Goal: Information Seeking & Learning: Learn about a topic

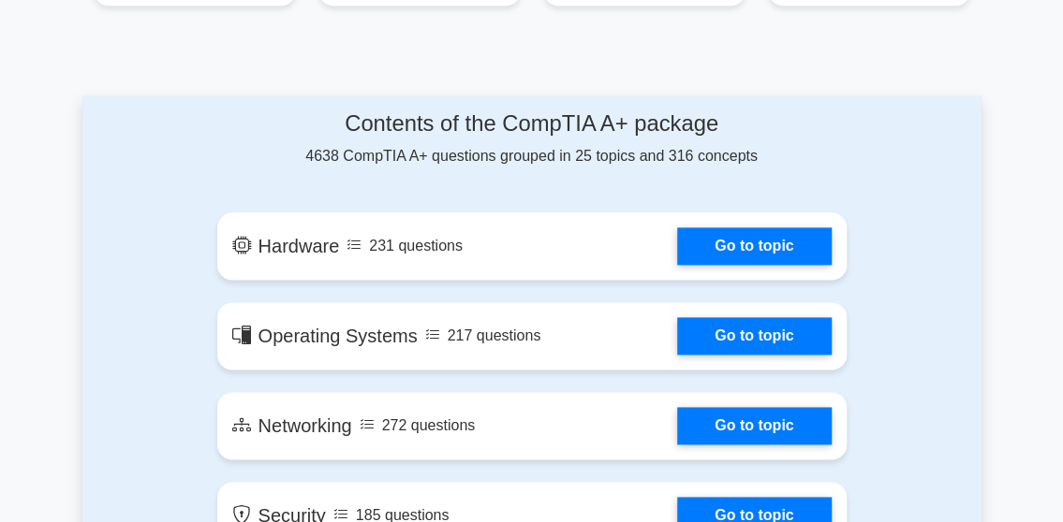
scroll to position [936, 0]
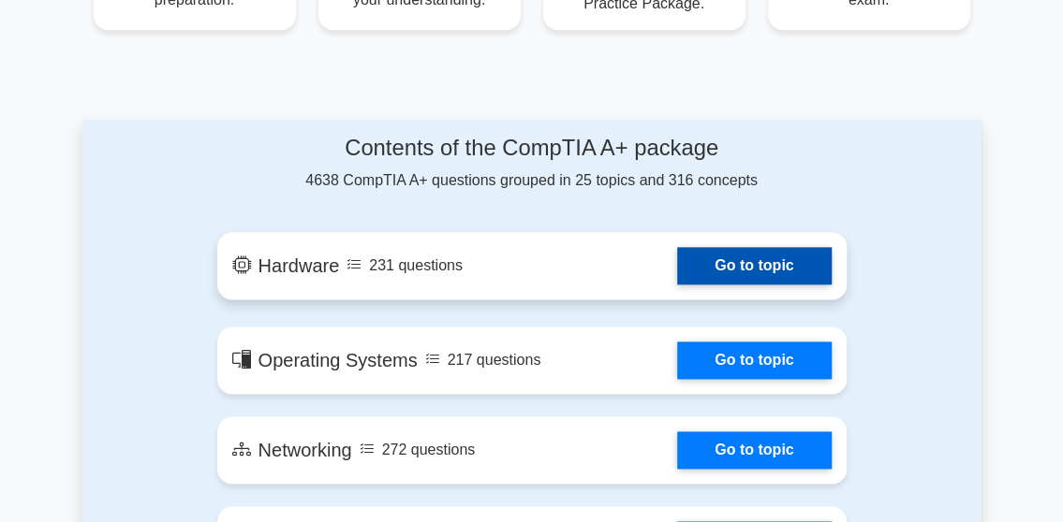
click at [723, 258] on link "Go to topic" at bounding box center [754, 265] width 154 height 37
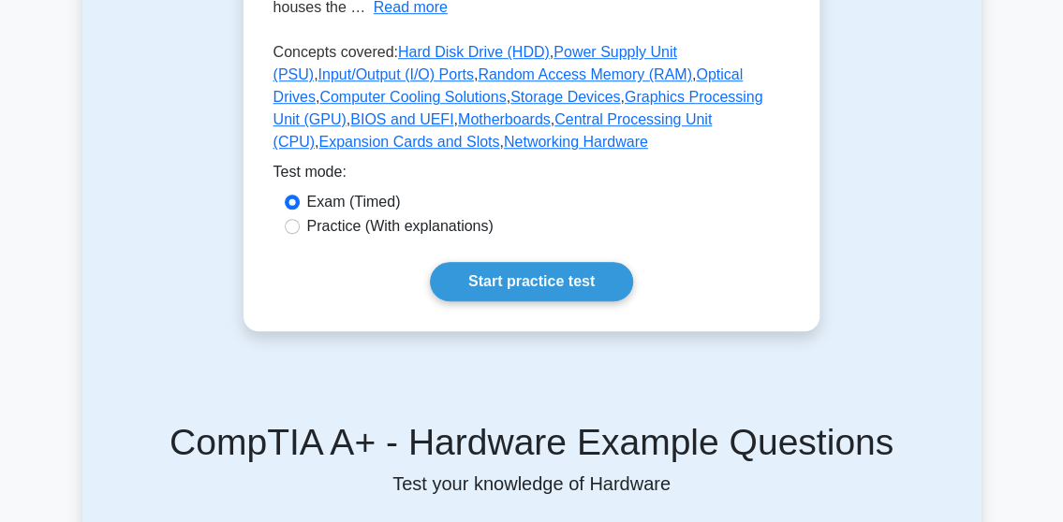
scroll to position [562, 0]
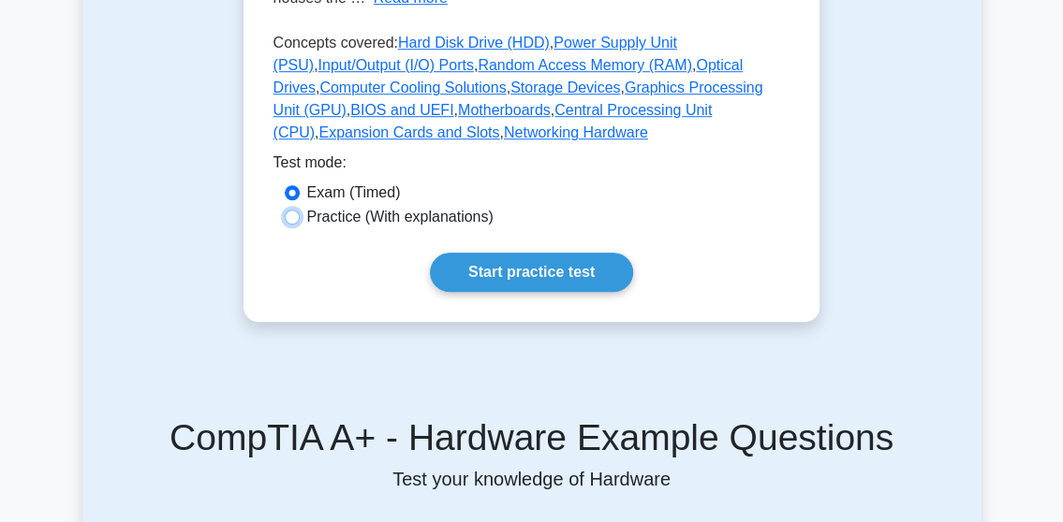
click at [287, 213] on input "Practice (With explanations)" at bounding box center [292, 217] width 15 height 15
radio input "true"
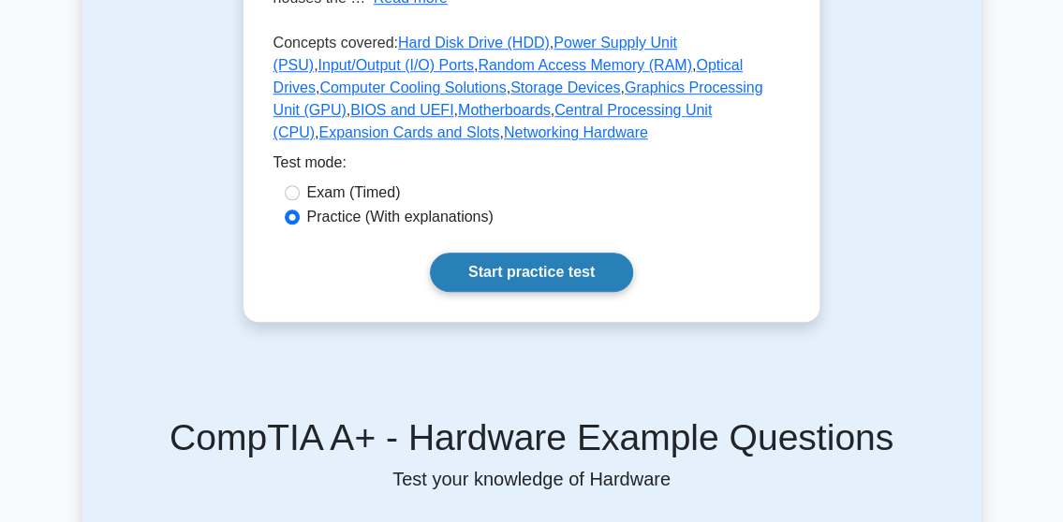
click at [513, 269] on link "Start practice test" at bounding box center [531, 272] width 203 height 39
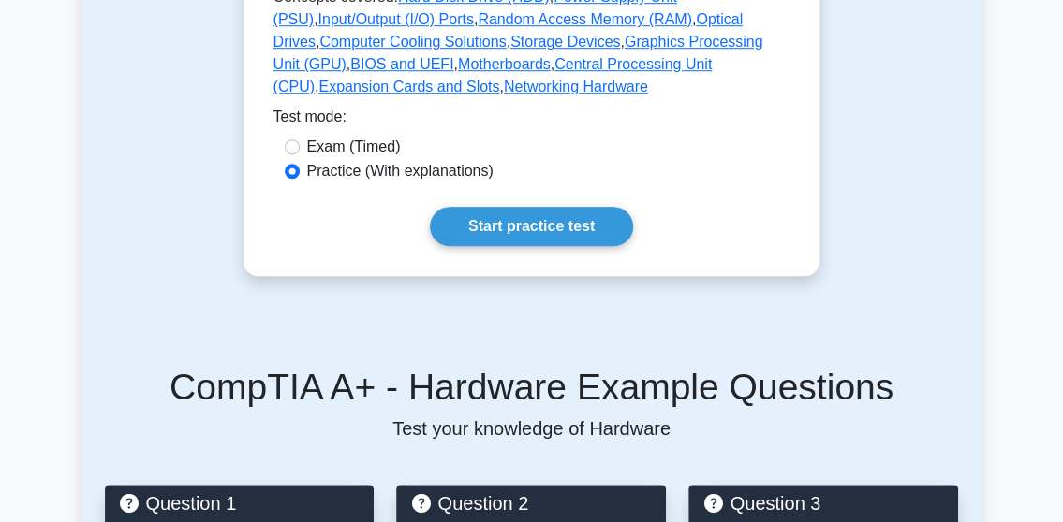
scroll to position [667, 0]
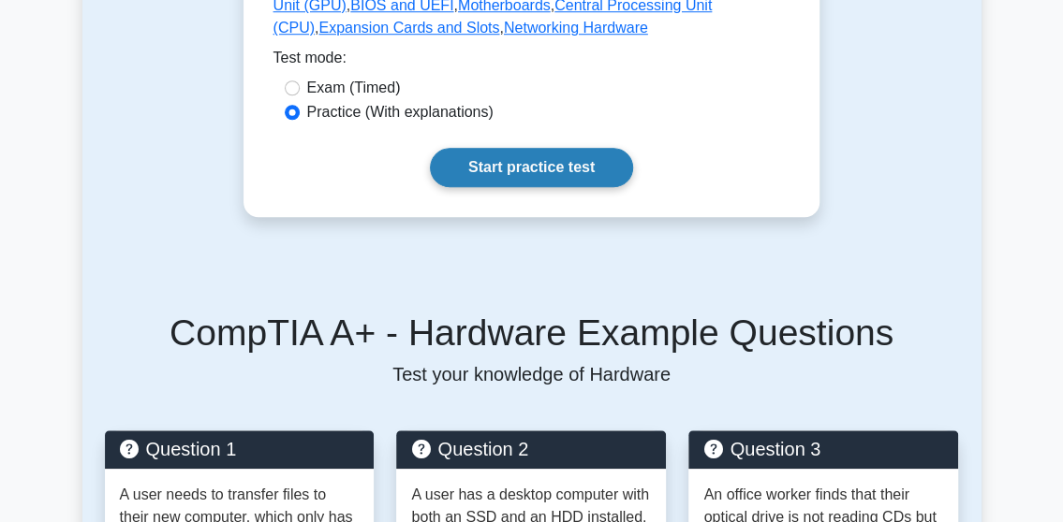
click at [515, 161] on link "Start practice test" at bounding box center [531, 167] width 203 height 39
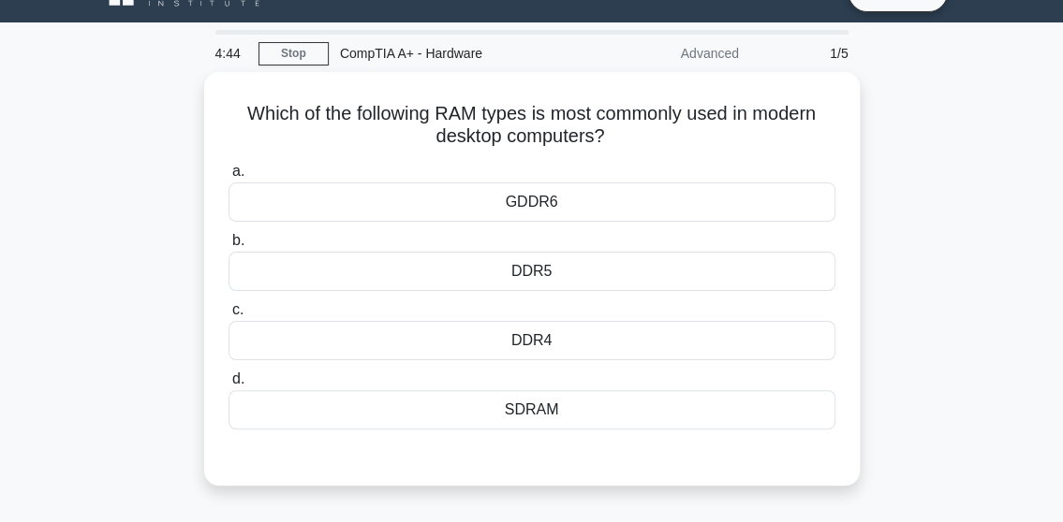
scroll to position [75, 0]
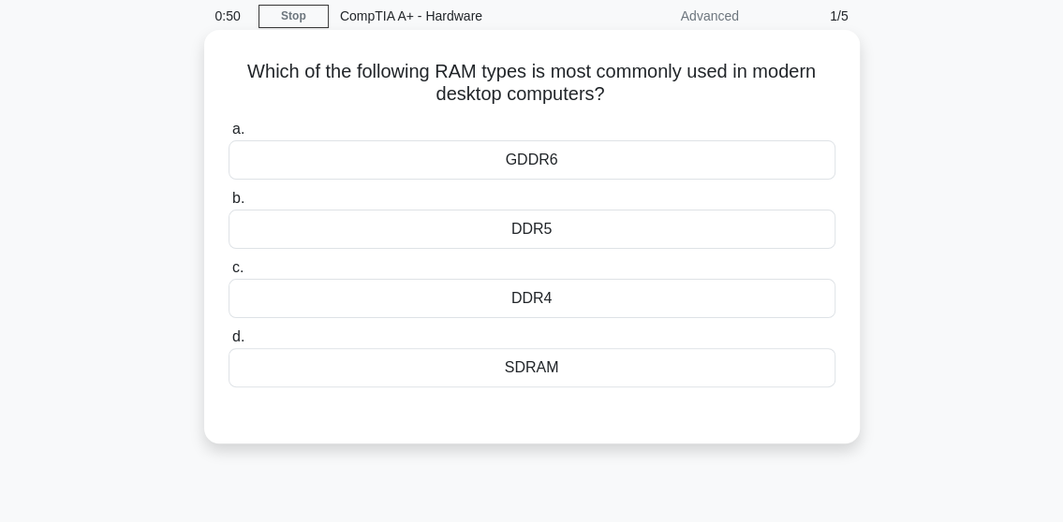
click at [406, 170] on div "GDDR6" at bounding box center [531, 159] width 607 height 39
click at [228, 136] on input "a. GDDR6" at bounding box center [228, 130] width 0 height 12
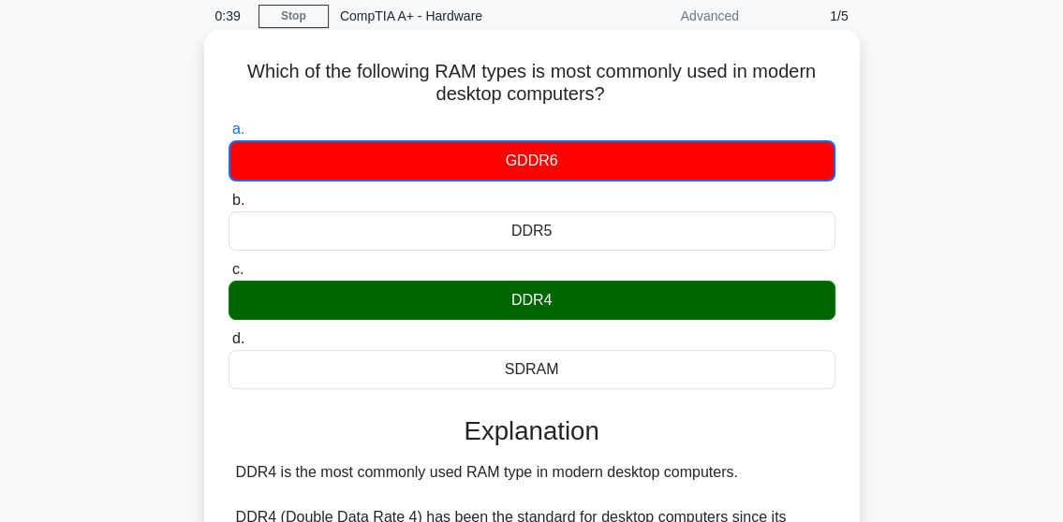
click at [501, 303] on div "DDR4" at bounding box center [531, 300] width 607 height 39
click at [228, 276] on input "c. DDR4" at bounding box center [228, 270] width 0 height 12
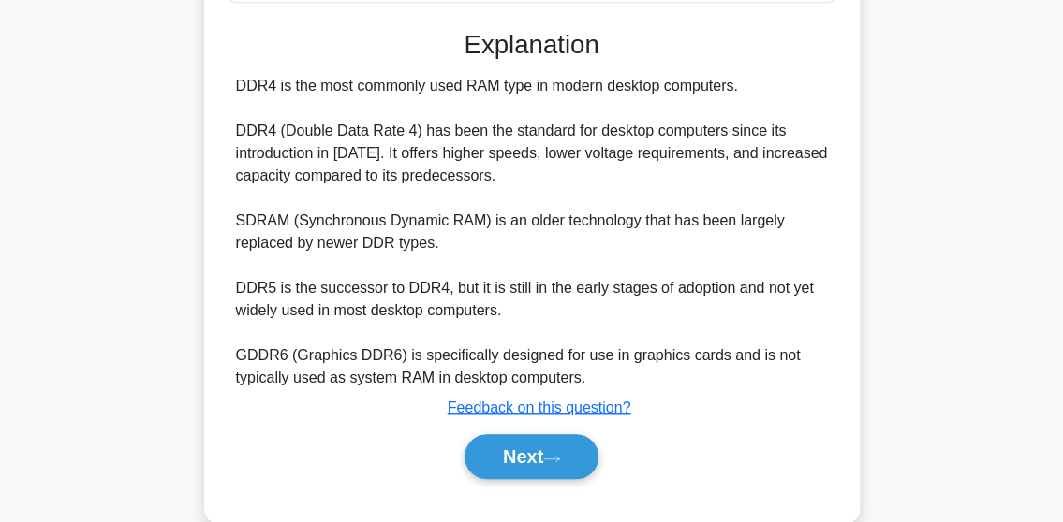
scroll to position [494, 0]
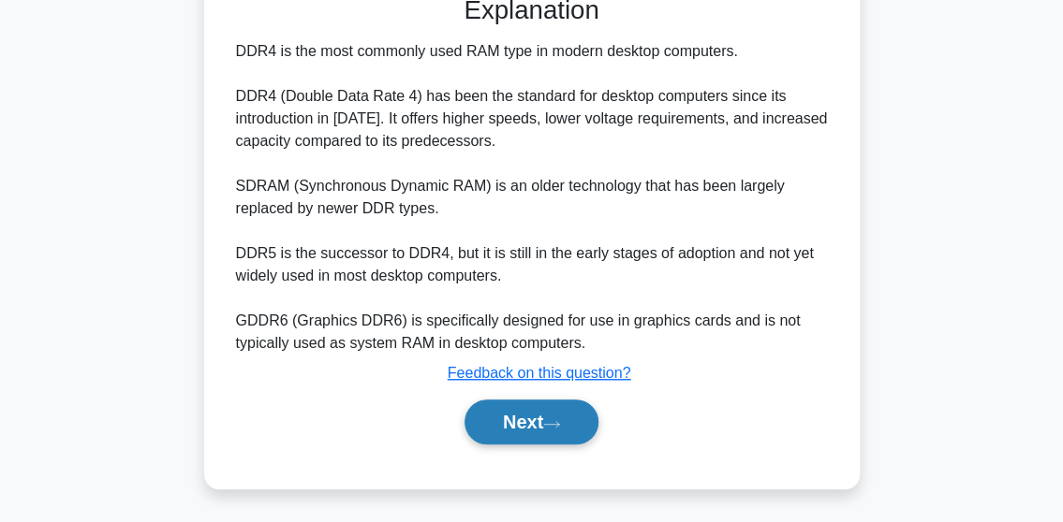
click at [560, 422] on icon at bounding box center [551, 424] width 17 height 10
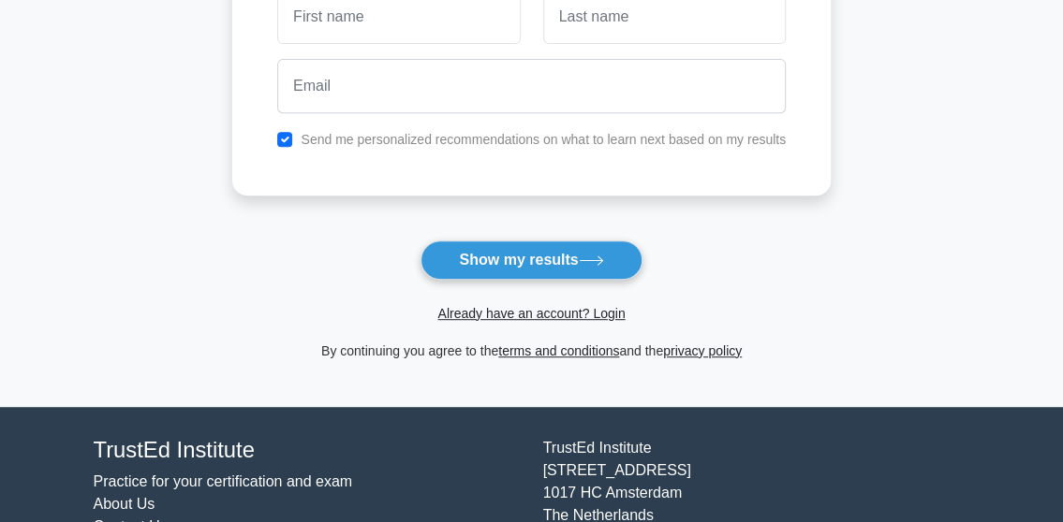
scroll to position [320, 0]
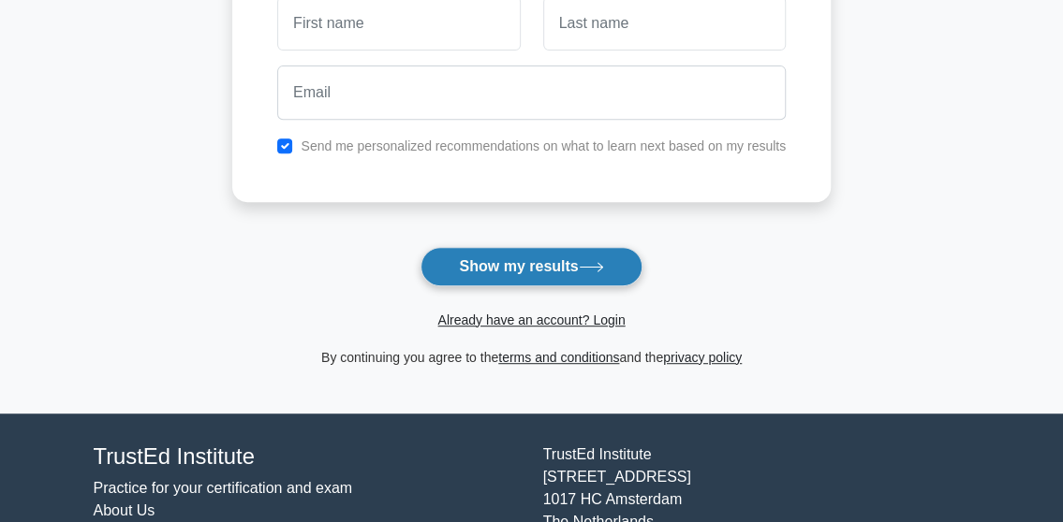
click at [481, 269] on button "Show my results" at bounding box center [530, 266] width 221 height 39
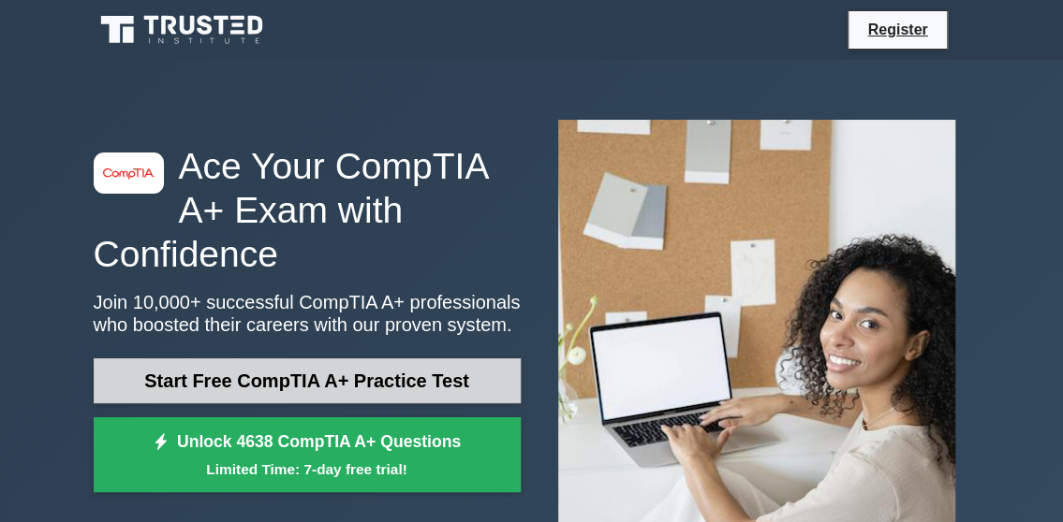
click at [313, 383] on link "Start Free CompTIA A+ Practice Test" at bounding box center [307, 381] width 427 height 45
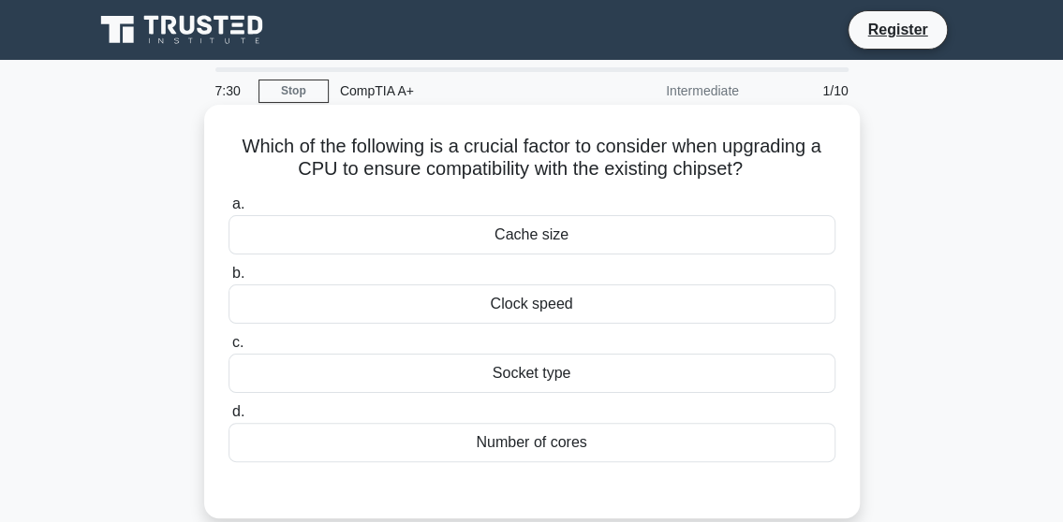
click at [517, 368] on div "Socket type" at bounding box center [531, 373] width 607 height 39
click at [228, 349] on input "c. Socket type" at bounding box center [228, 343] width 0 height 12
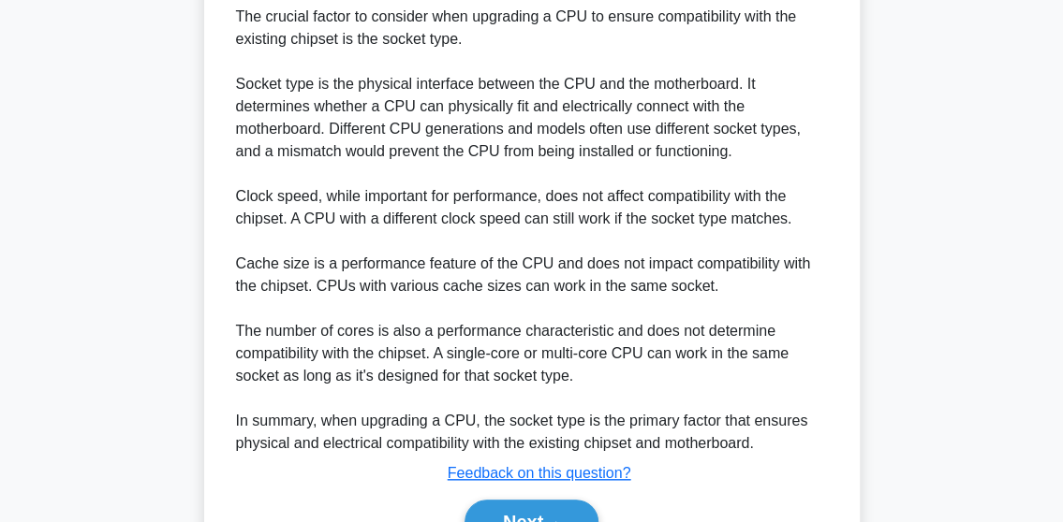
scroll to position [555, 0]
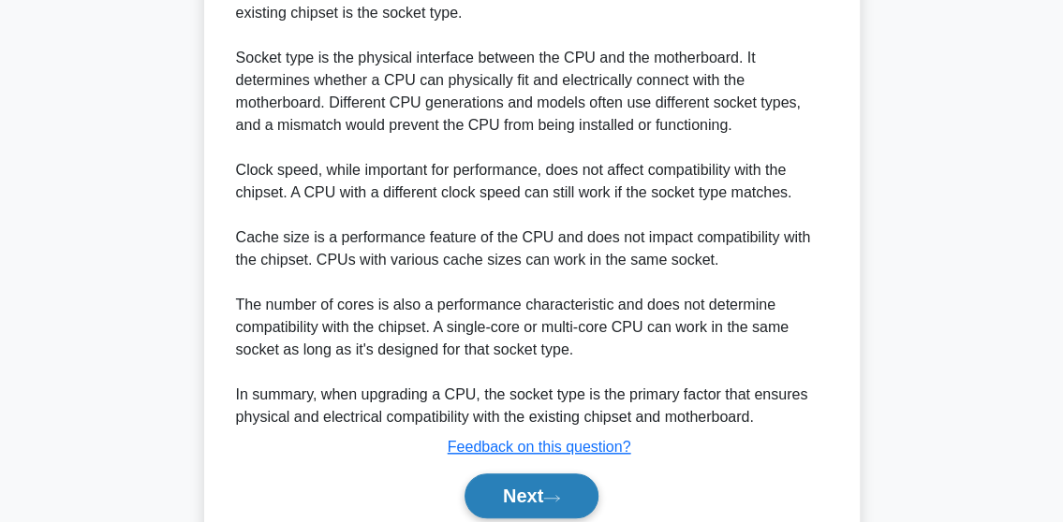
click at [558, 489] on button "Next" at bounding box center [531, 496] width 134 height 45
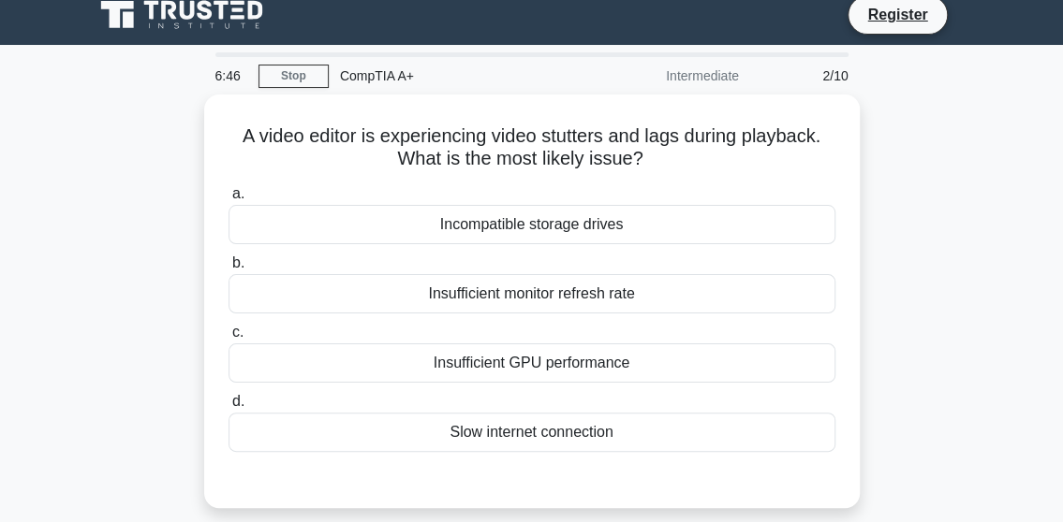
scroll to position [0, 0]
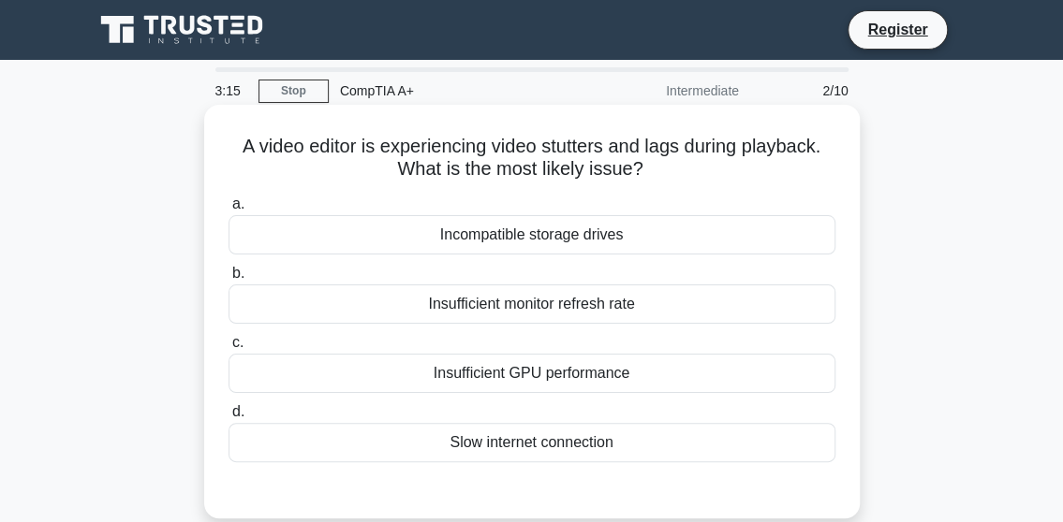
click at [449, 441] on div "Slow internet connection" at bounding box center [531, 442] width 607 height 39
click at [228, 419] on input "d. Slow internet connection" at bounding box center [228, 412] width 0 height 12
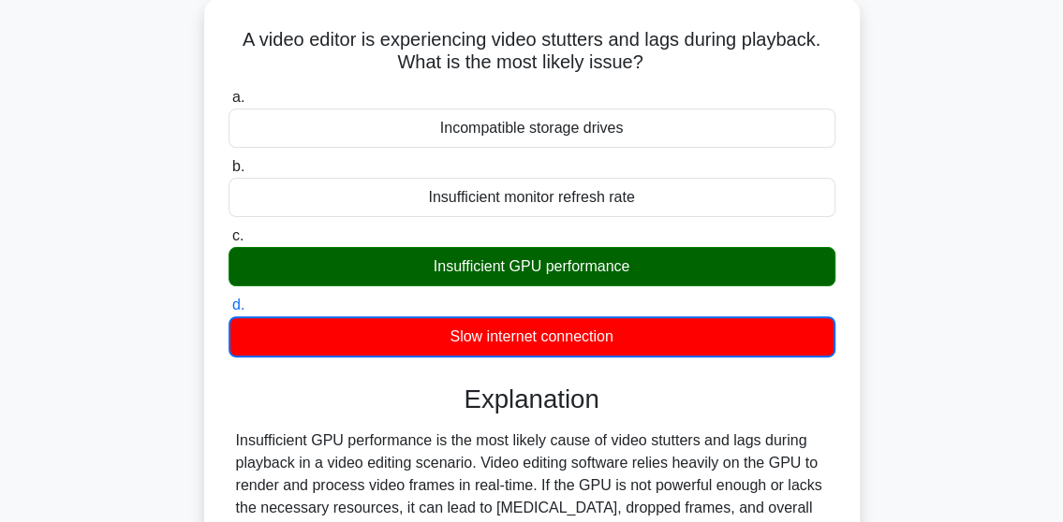
scroll to position [105, 0]
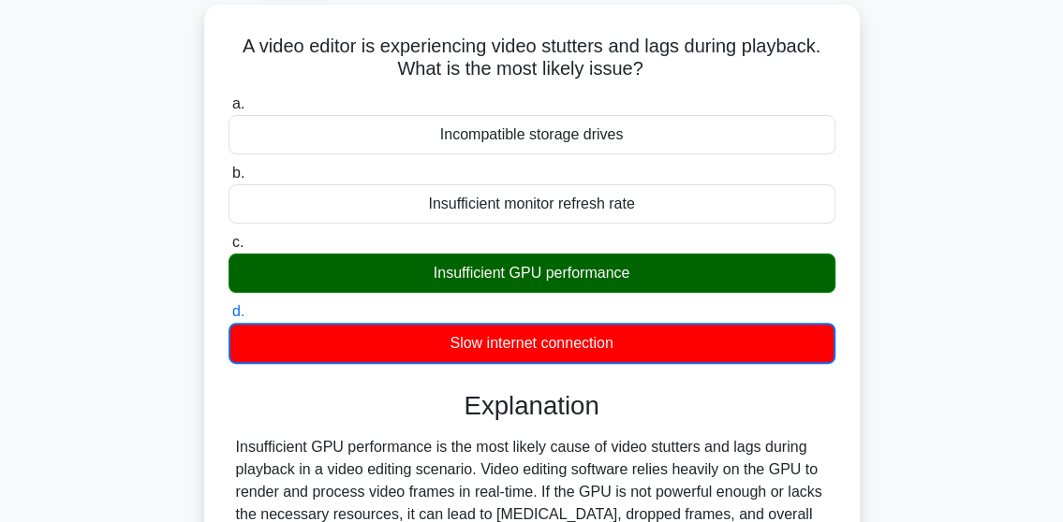
click at [228, 98] on input "a. Incompatible storage drives" at bounding box center [228, 104] width 0 height 12
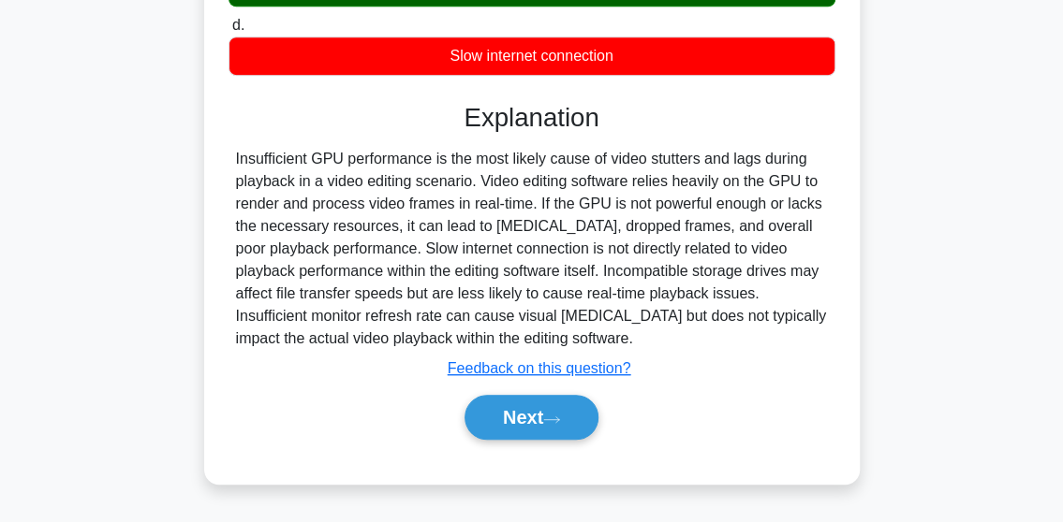
scroll to position [395, 0]
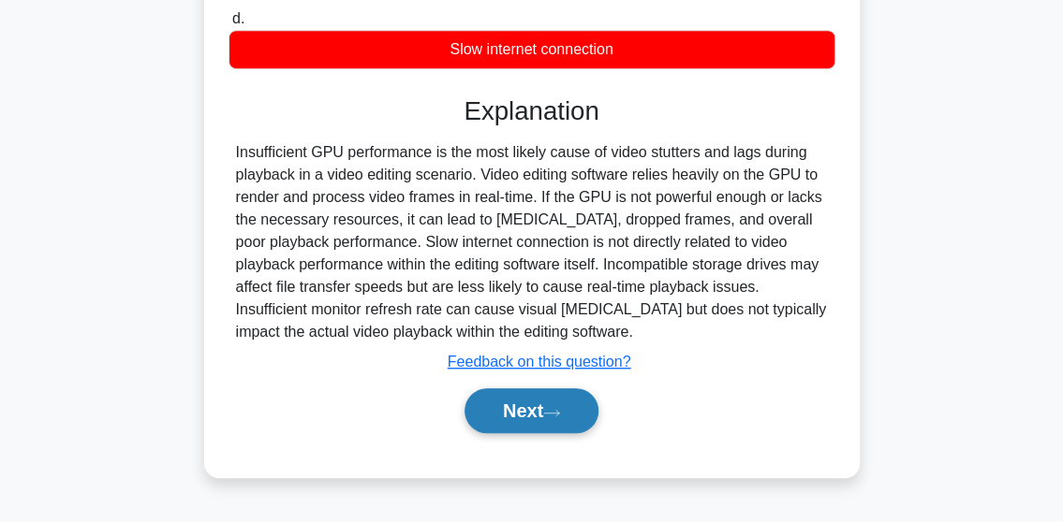
click at [552, 405] on button "Next" at bounding box center [531, 411] width 134 height 45
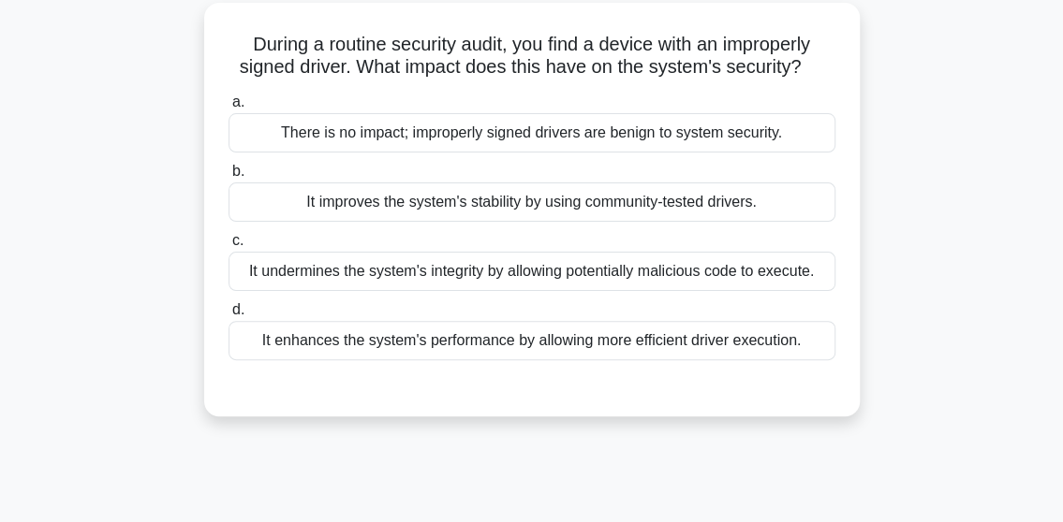
scroll to position [0, 0]
